Goal: Task Accomplishment & Management: Manage account settings

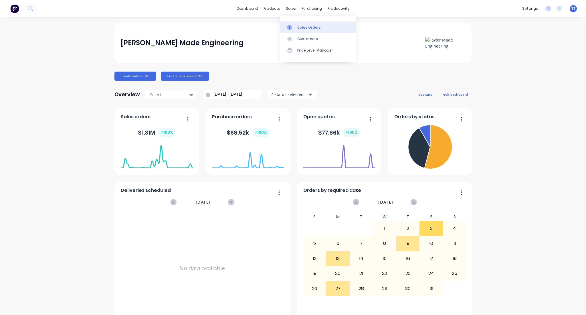
click at [303, 30] on link "Sales Orders" at bounding box center [318, 26] width 76 height 11
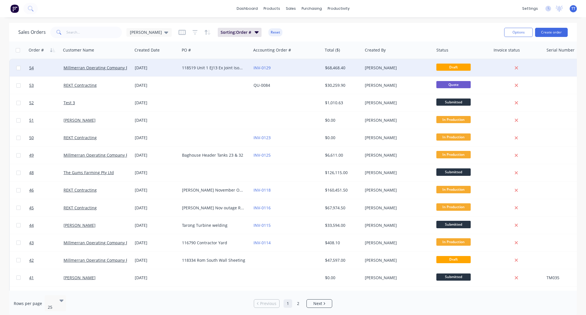
click at [461, 67] on span "Draft" at bounding box center [453, 66] width 34 height 7
click at [193, 67] on div "118519 Unit 1 EJ13 Ex Joint Isomembrane" at bounding box center [213, 68] width 63 height 6
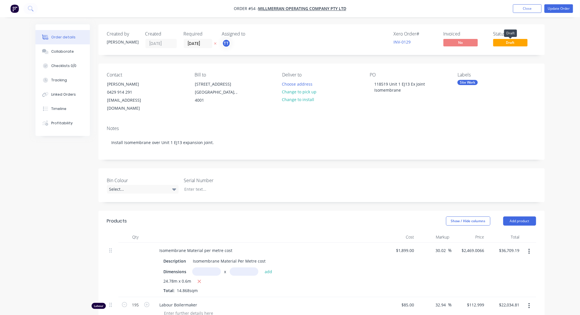
click at [517, 44] on span "Draft" at bounding box center [510, 42] width 34 height 7
click at [563, 8] on button "Update Order" at bounding box center [558, 8] width 29 height 9
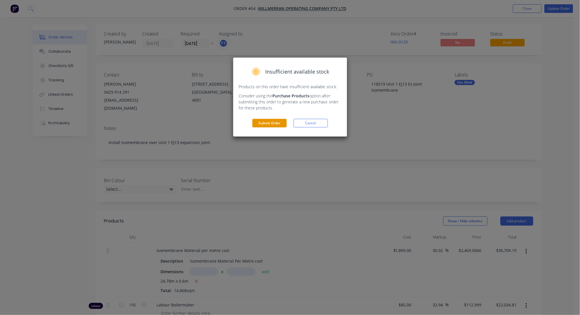
click at [268, 124] on button "Submit Order" at bounding box center [269, 123] width 34 height 9
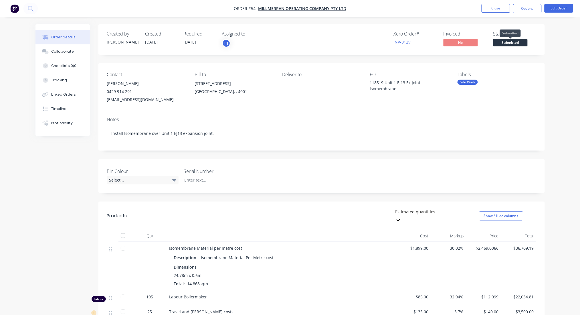
click at [511, 43] on span "Submitted" at bounding box center [510, 42] width 34 height 7
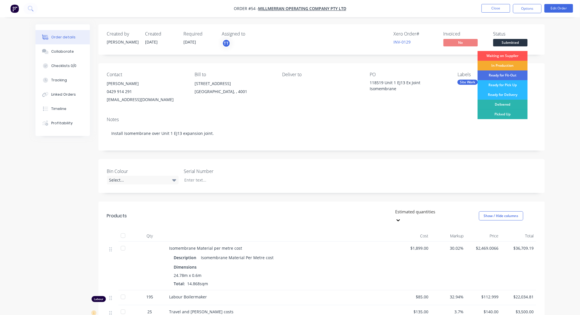
click at [494, 64] on div "In Production" at bounding box center [502, 66] width 50 height 10
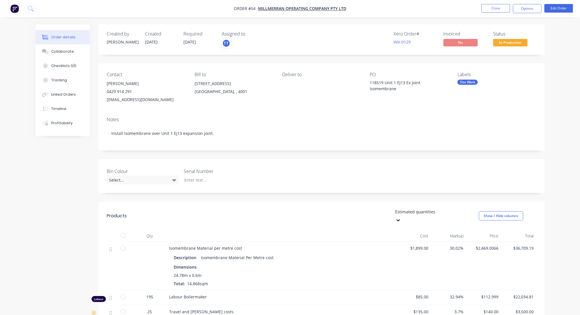
click at [563, 49] on div "Order details Collaborate Checklists 0/0 Tracking Linked Orders Timeline Profit…" at bounding box center [290, 215] width 580 height 430
click at [555, 50] on div "Order details Collaborate Checklists 0/0 Tracking Linked Orders Timeline Profit…" at bounding box center [290, 215] width 580 height 430
